Goal: Task Accomplishment & Management: Manage account settings

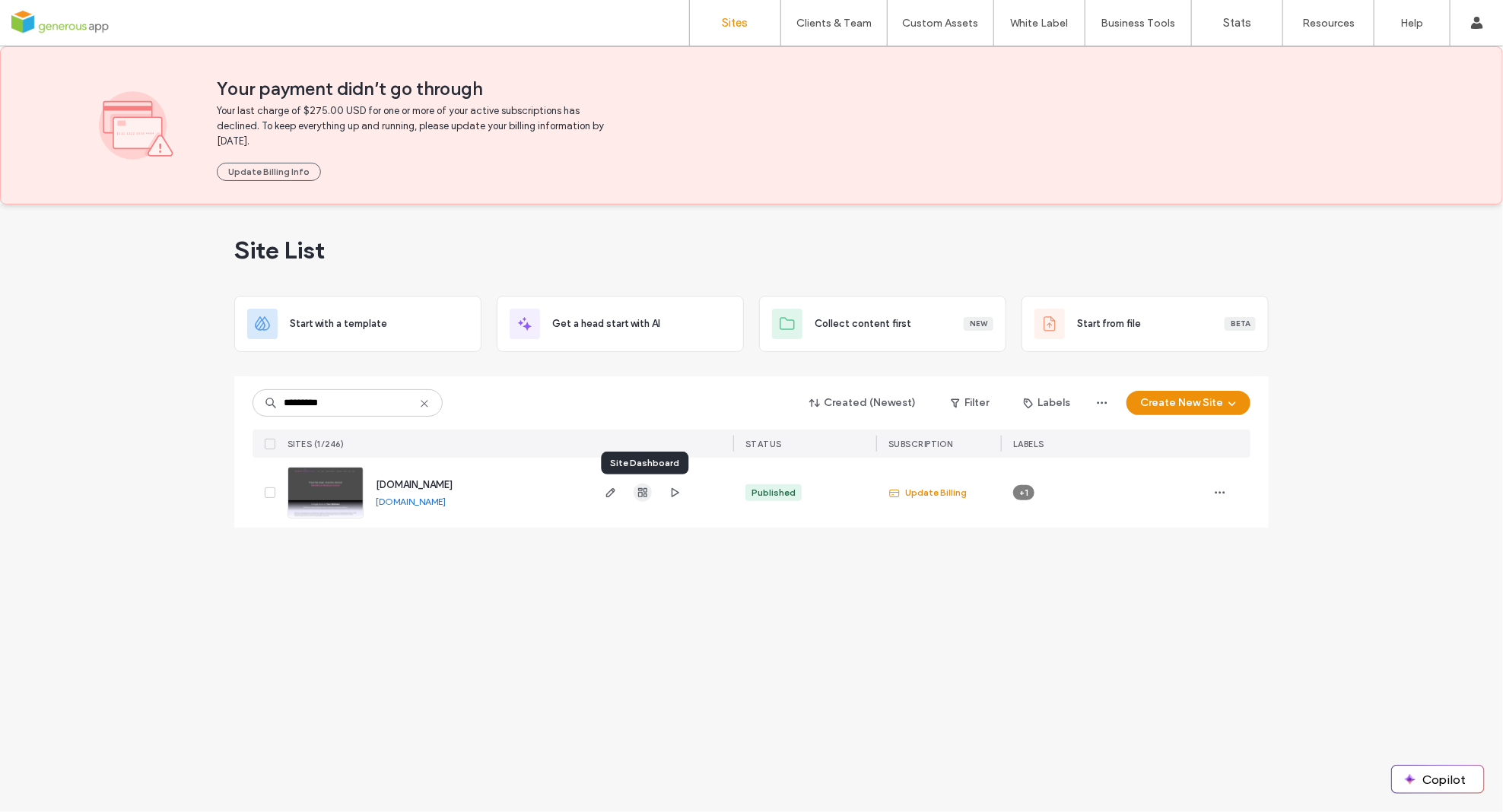
type input "*********"
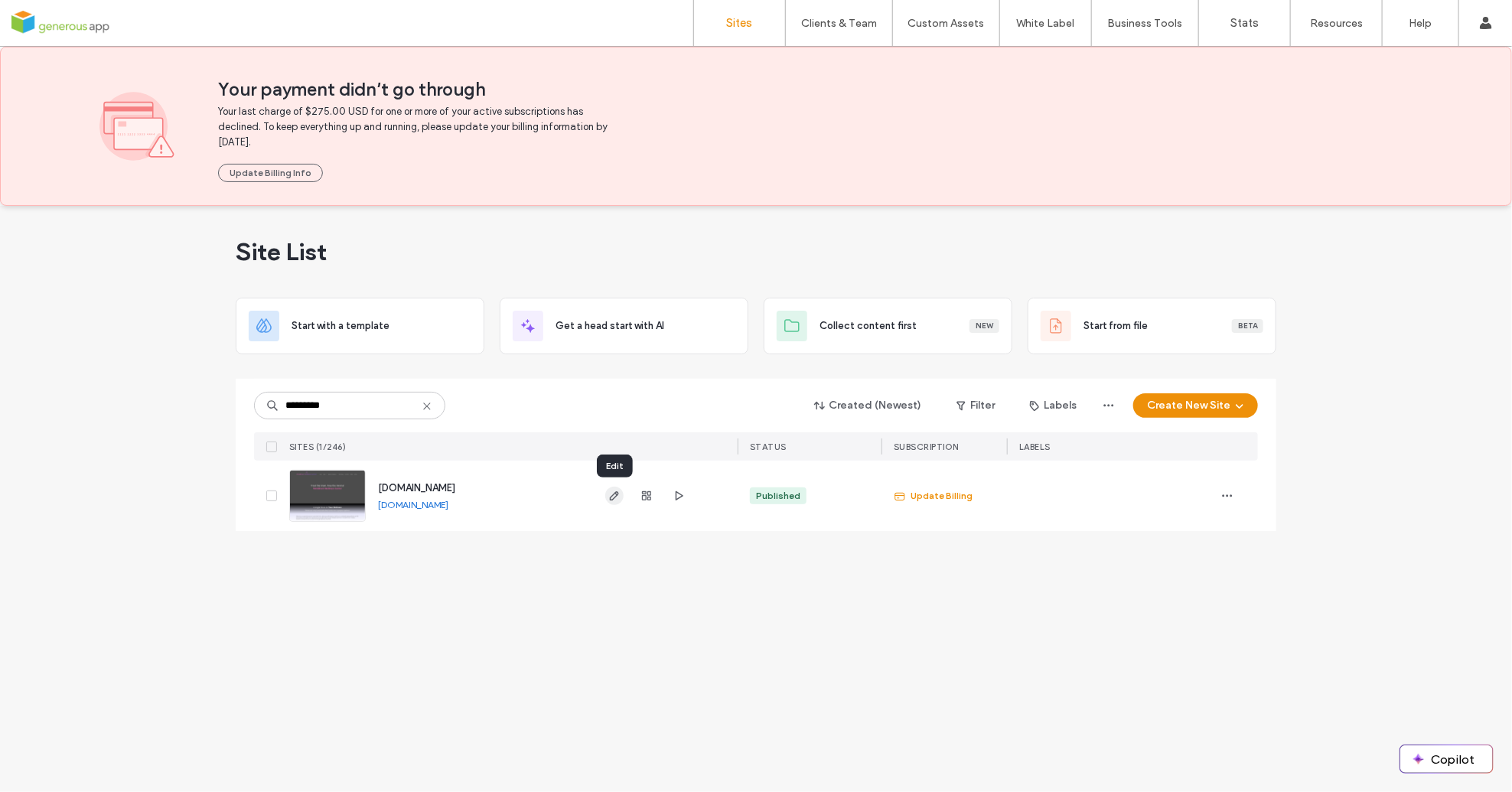
click at [611, 499] on use "button" at bounding box center [614, 495] width 9 height 9
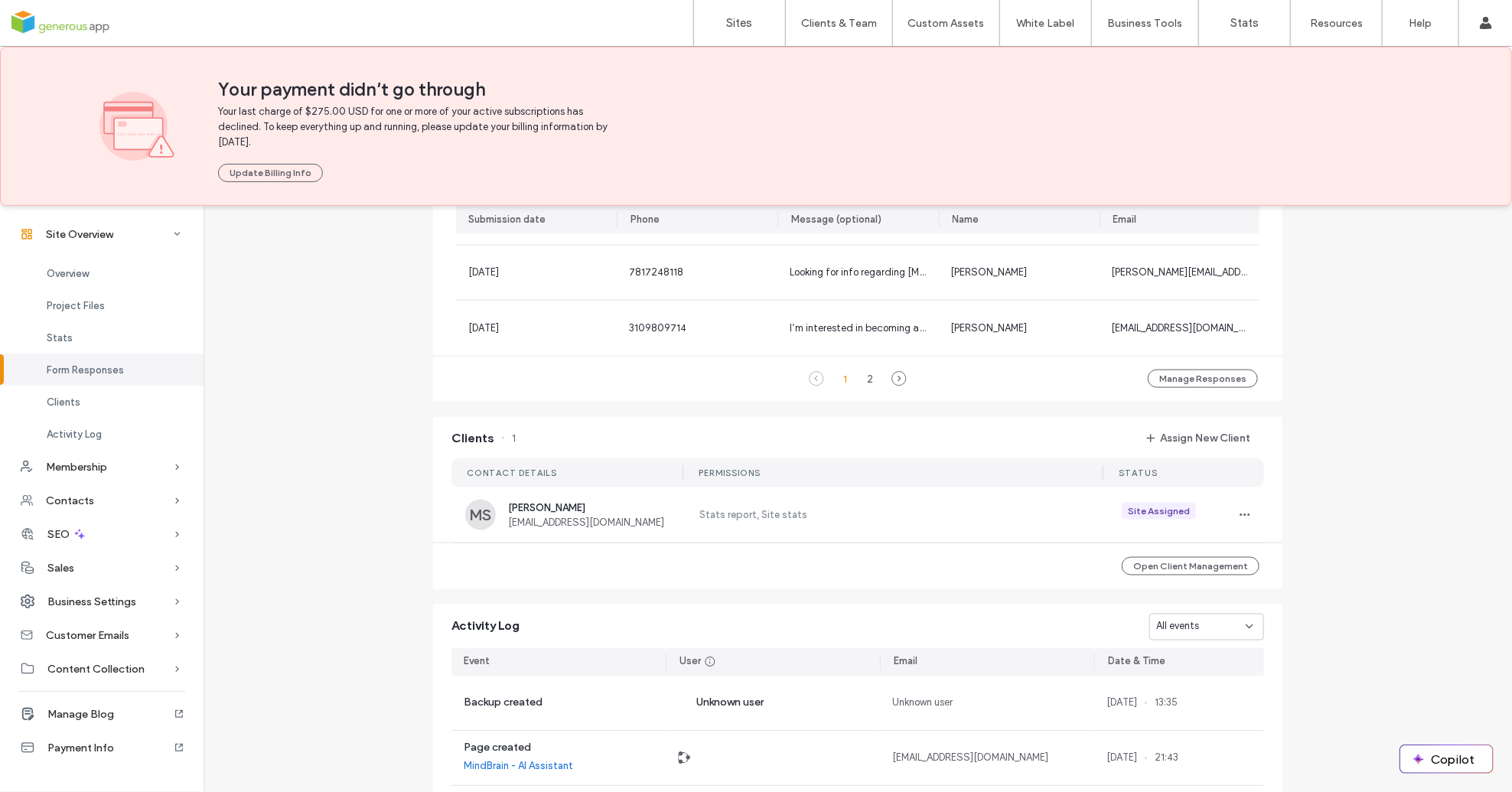
scroll to position [1482, 0]
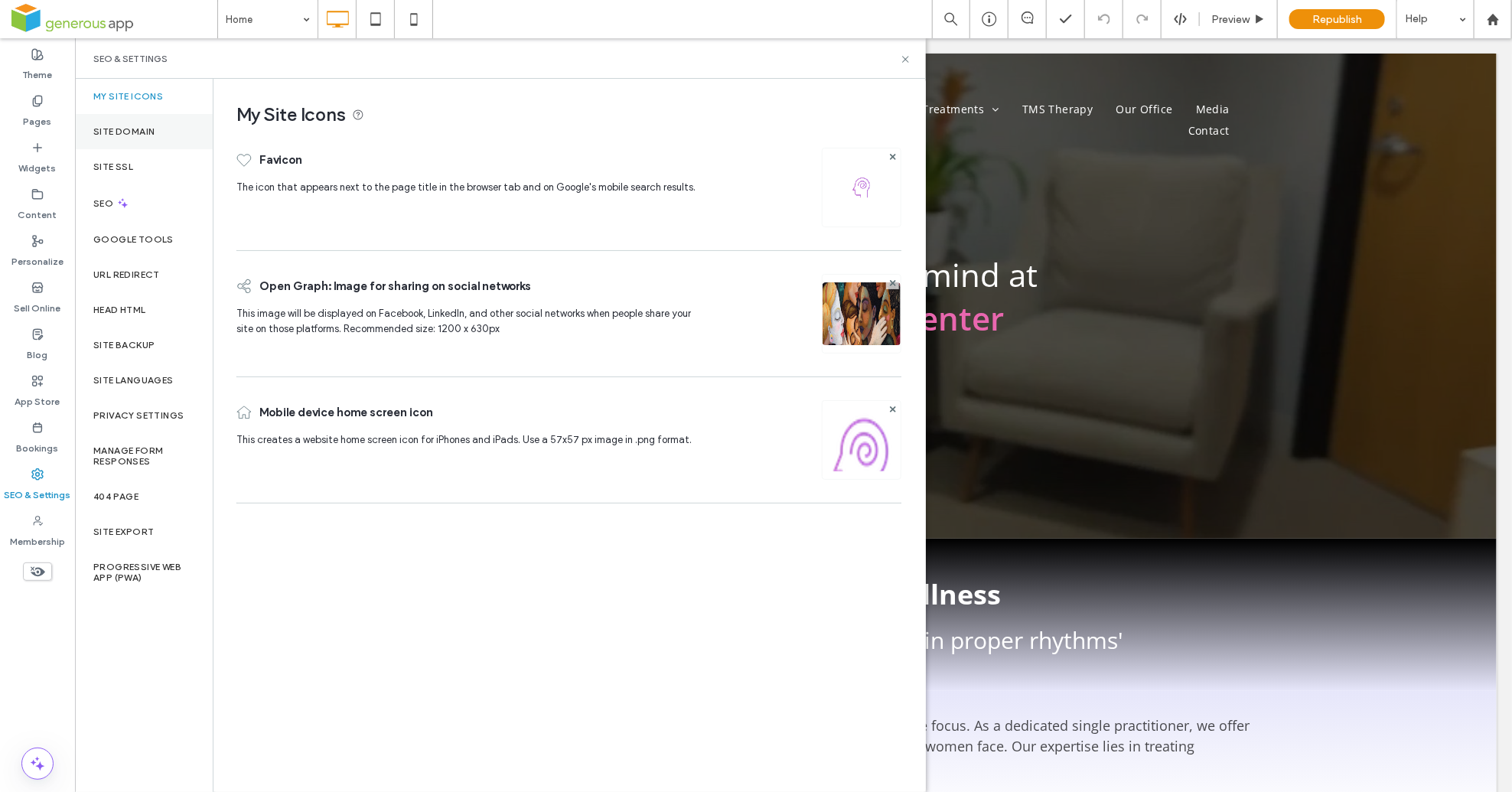
click at [150, 134] on label "Site Domain" at bounding box center [124, 132] width 61 height 11
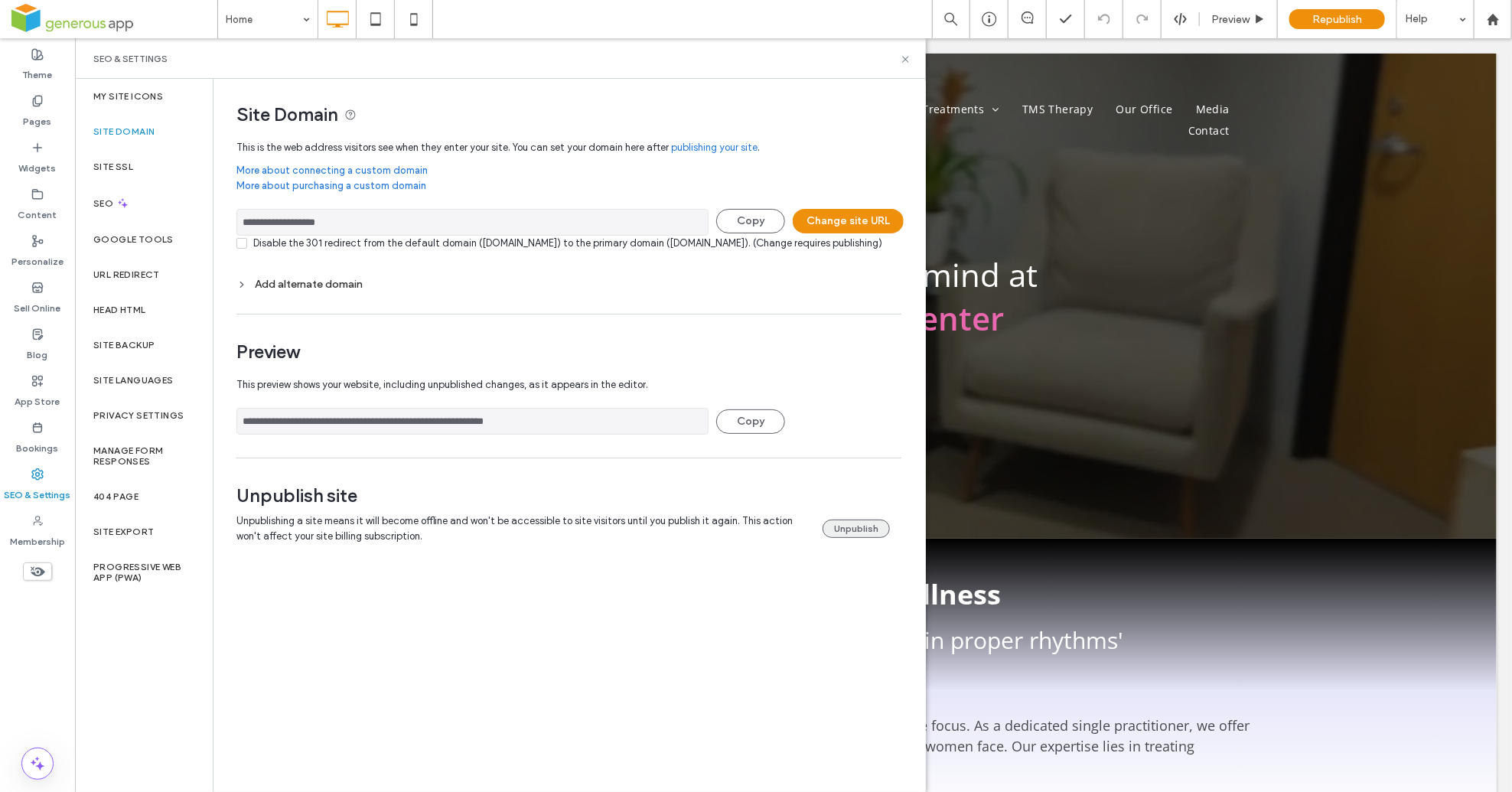
click at [858, 538] on button "Unpublish" at bounding box center [857, 529] width 68 height 18
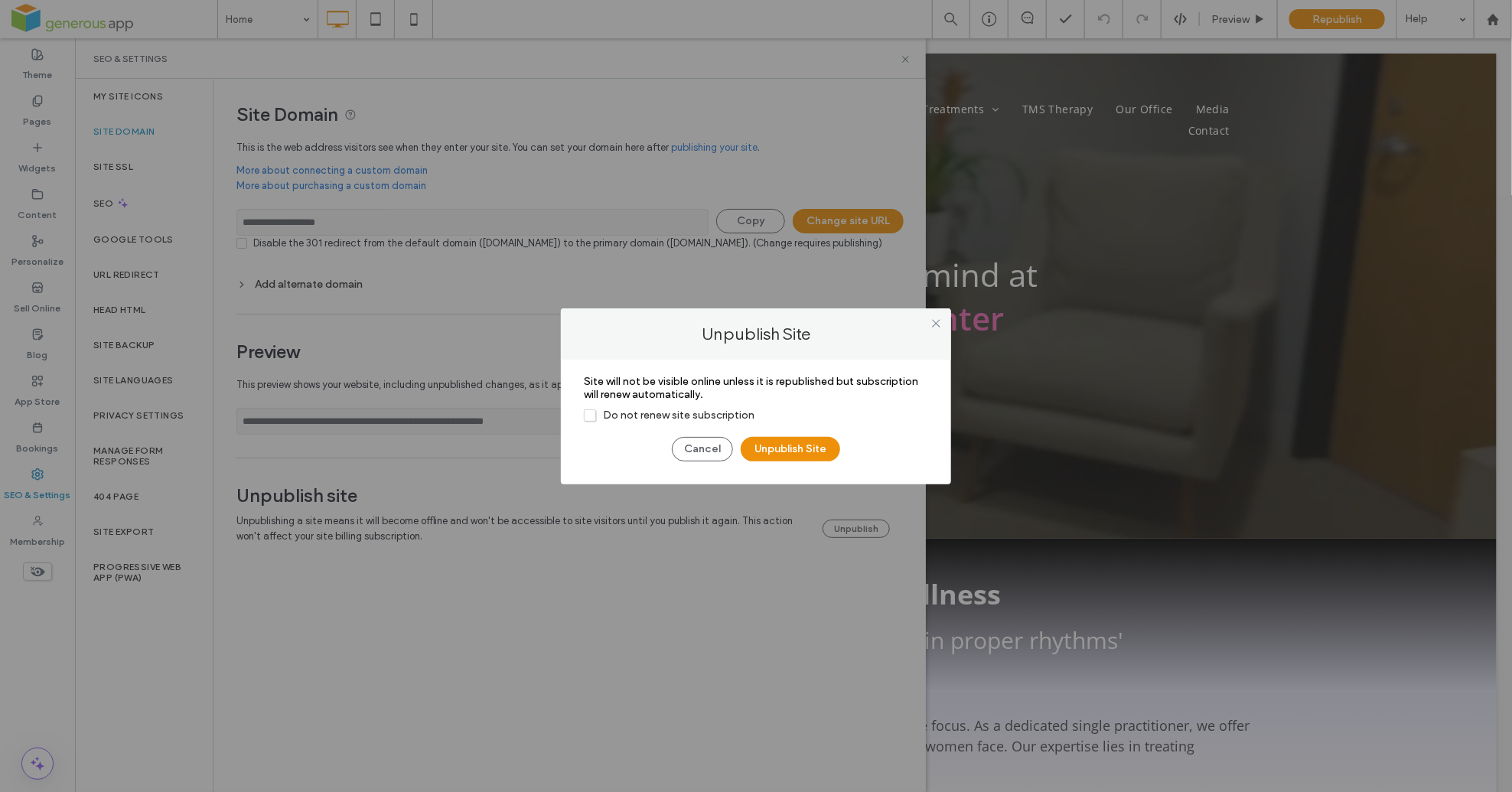
click at [591, 416] on span "Do not renew site subscription" at bounding box center [669, 415] width 171 height 13
click at [803, 448] on button "Unpublish Site" at bounding box center [790, 449] width 100 height 24
